Goal: Information Seeking & Learning: Learn about a topic

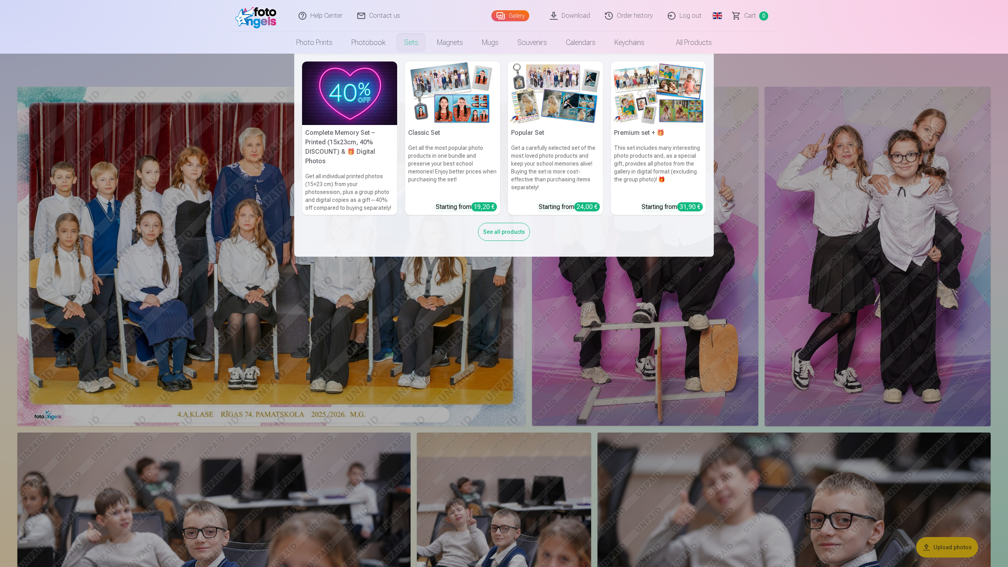
click at [409, 43] on link "Sets" at bounding box center [411, 43] width 33 height 22
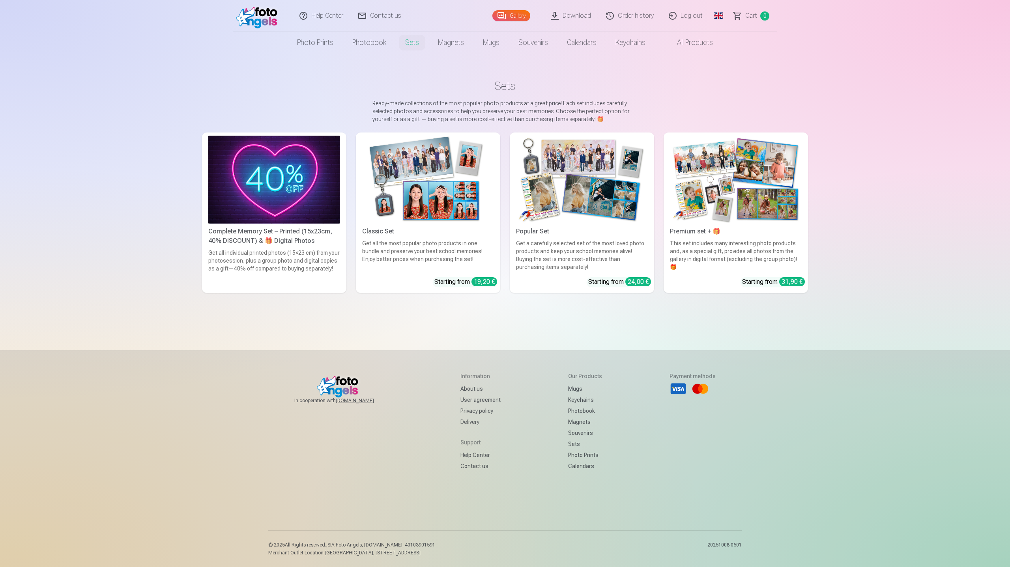
click at [740, 198] on img at bounding box center [736, 180] width 132 height 88
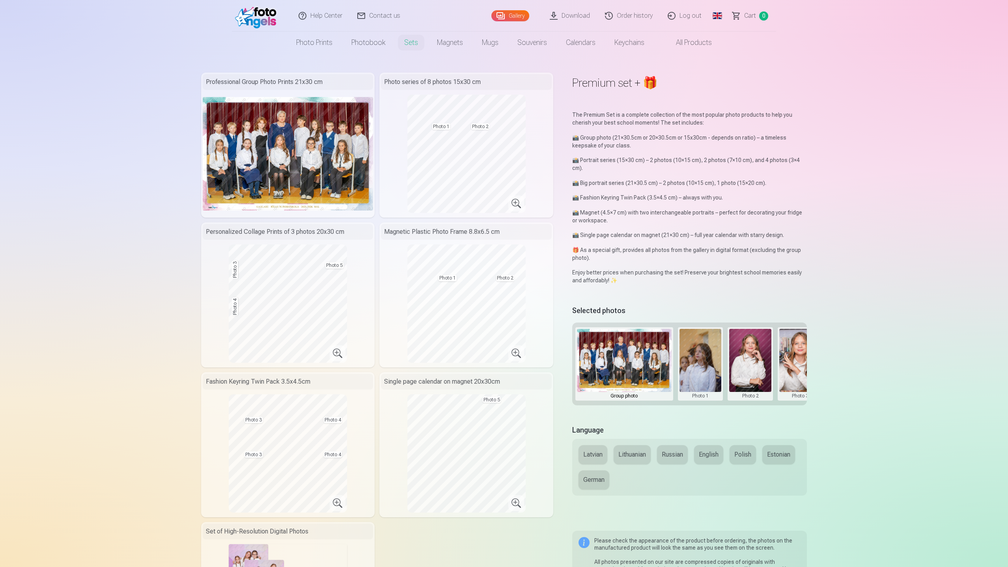
click at [713, 16] on link "Global" at bounding box center [718, 16] width 16 height 32
click at [672, 36] on link "Latvian (lv)" at bounding box center [676, 41] width 92 height 16
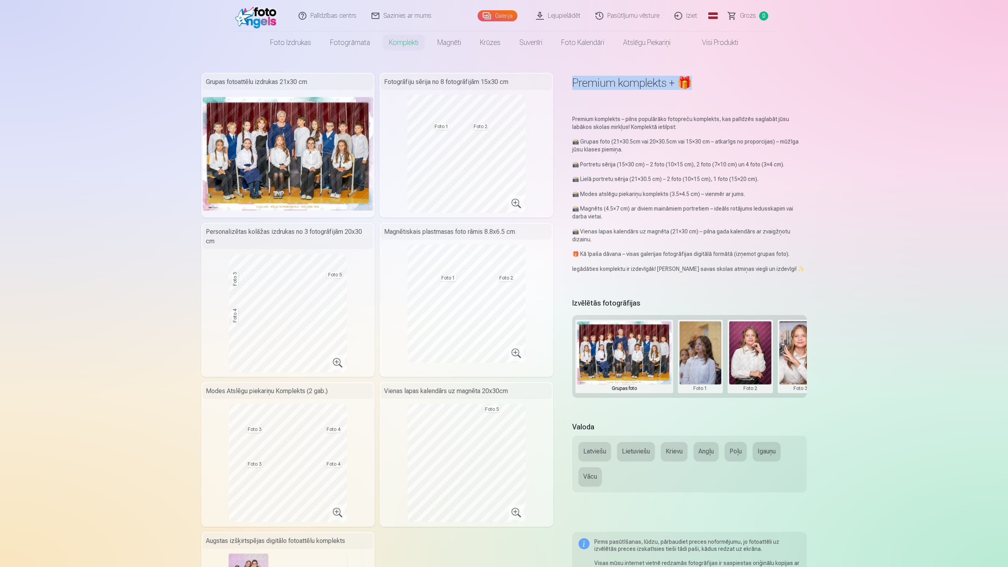
drag, startPoint x: 567, startPoint y: 84, endPoint x: 711, endPoint y: 94, distance: 145.1
click at [711, 94] on div "Premium komplekts + 🎁 Premium komplekts – pilns populārāko fotopreču komplekts,…" at bounding box center [504, 447] width 606 height 749
copy h1 "Premium komplekts + 🎁"
